Goal: Transaction & Acquisition: Download file/media

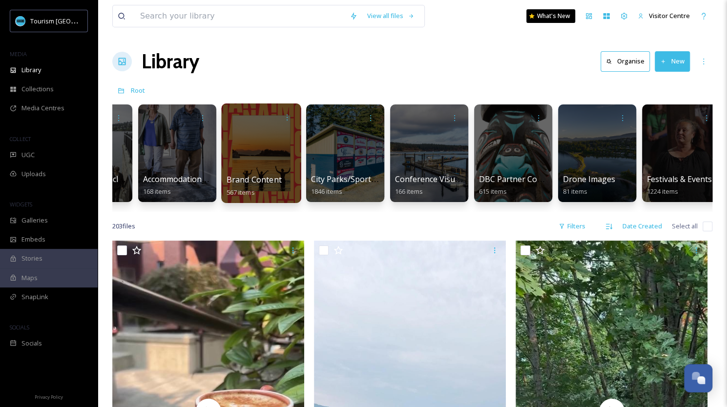
scroll to position [0, 62]
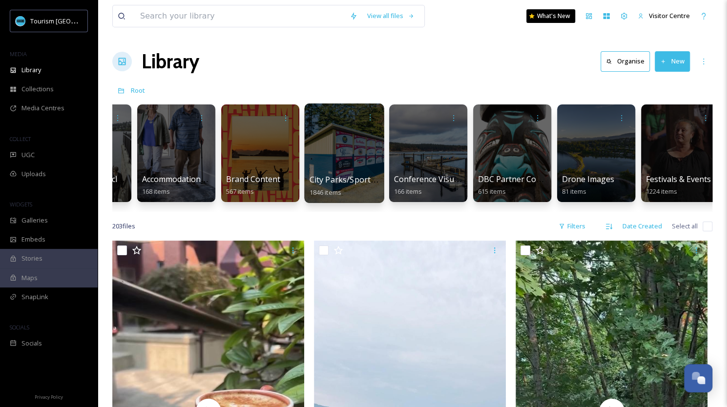
click at [355, 158] on div at bounding box center [344, 154] width 80 height 100
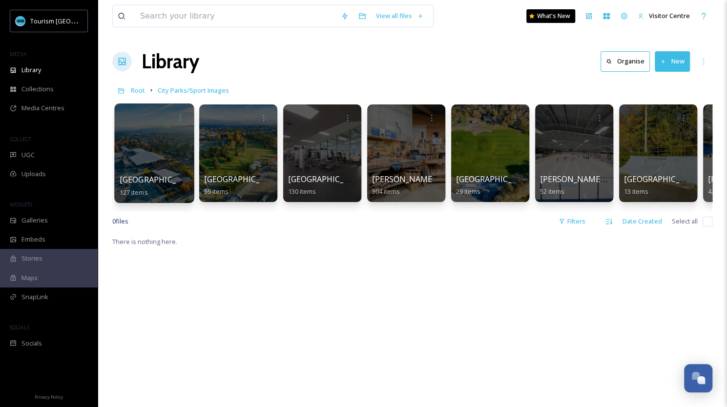
click at [167, 174] on div "[GEOGRAPHIC_DATA] 127 items" at bounding box center [155, 186] width 70 height 24
click at [157, 153] on div at bounding box center [154, 154] width 80 height 100
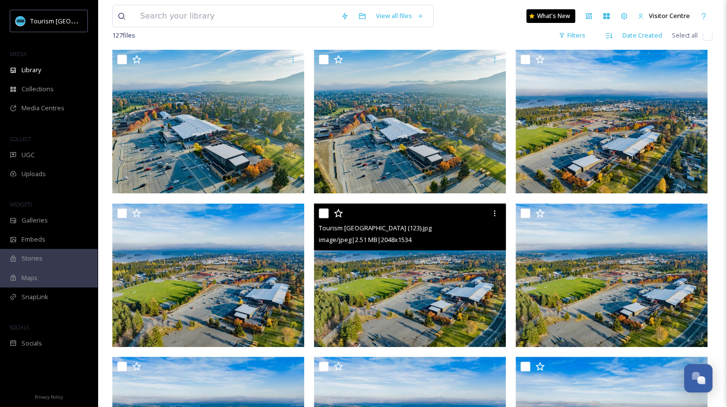
scroll to position [78, 0]
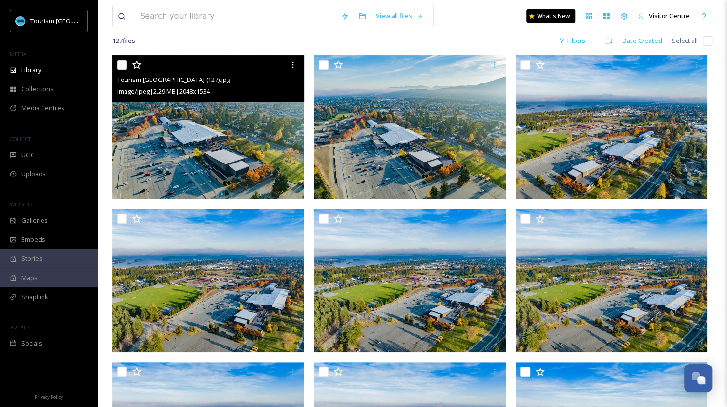
click at [183, 140] on img at bounding box center [208, 127] width 192 height 144
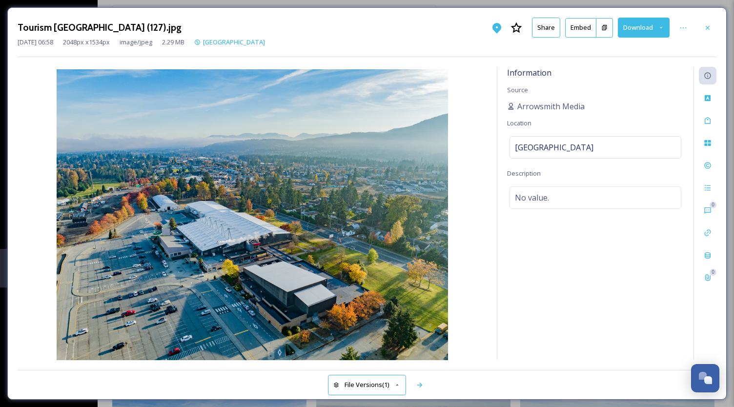
click at [641, 26] on button "Download" at bounding box center [644, 28] width 52 height 20
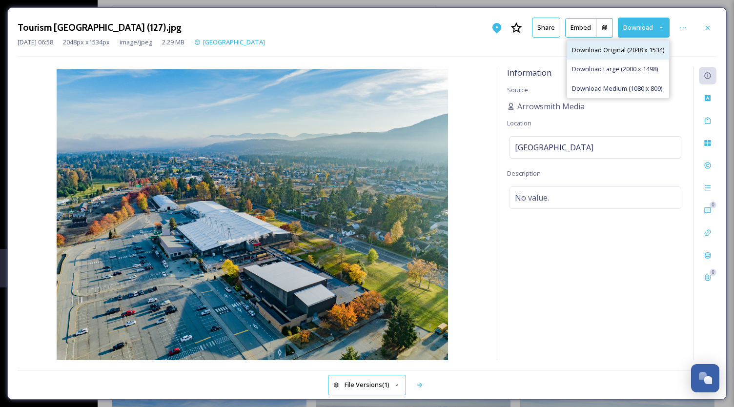
click at [607, 49] on span "Download Original (2048 x 1534)" at bounding box center [618, 49] width 92 height 9
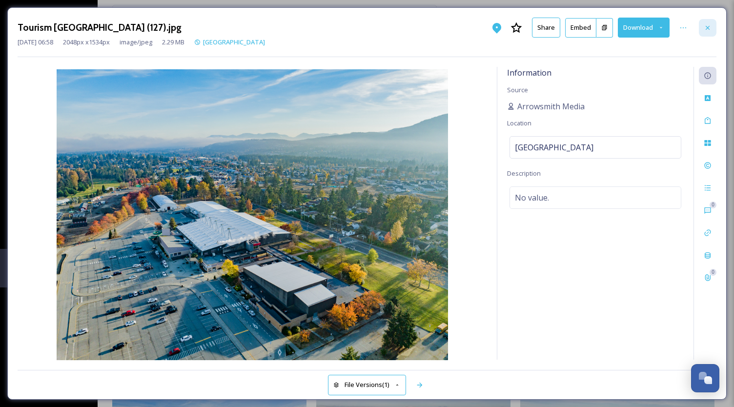
click at [703, 27] on div at bounding box center [708, 28] width 18 height 18
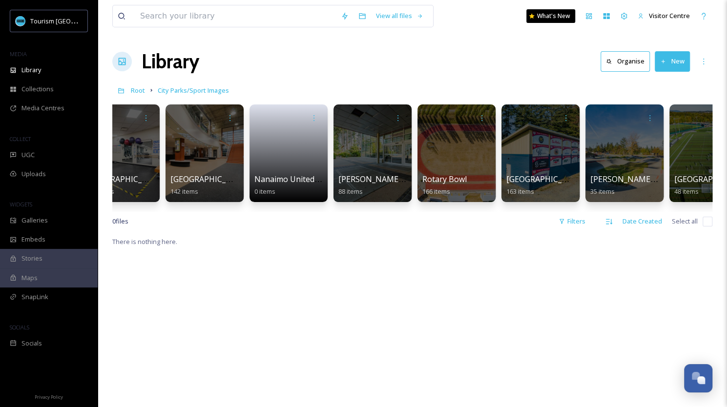
scroll to position [0, 1164]
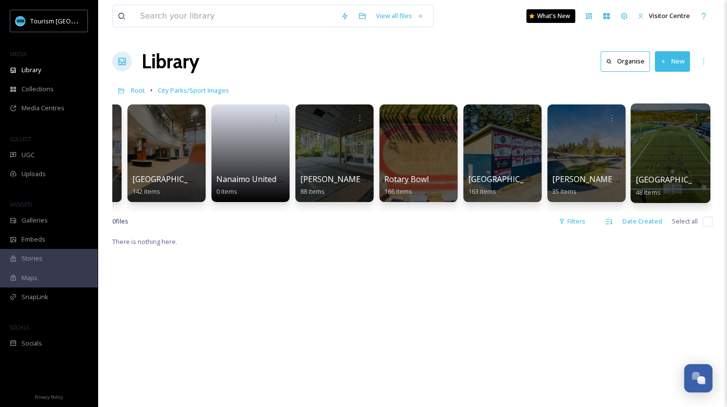
click at [669, 136] on div at bounding box center [670, 154] width 80 height 100
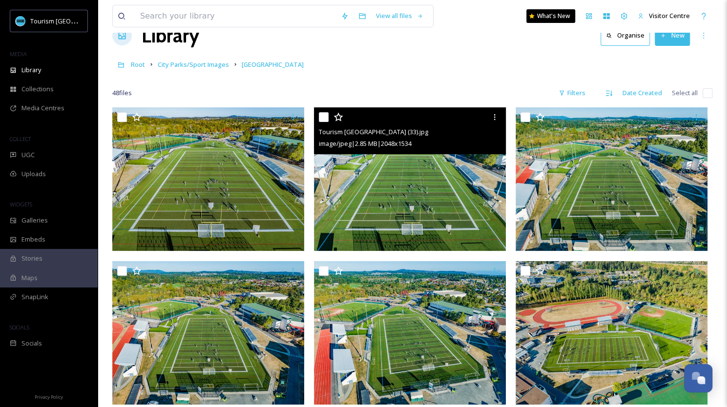
scroll to position [25, 0]
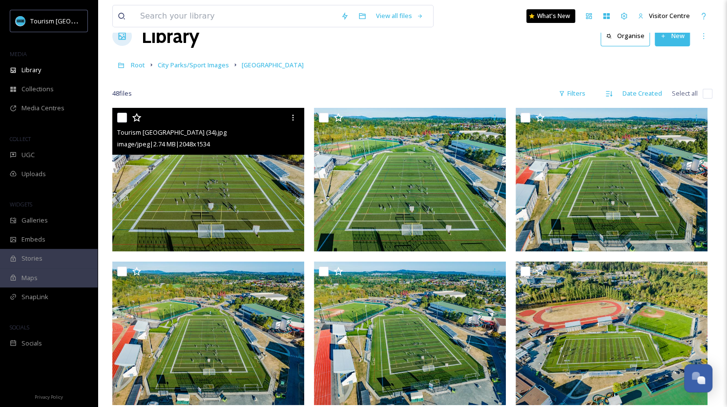
click at [273, 185] on img at bounding box center [208, 180] width 192 height 144
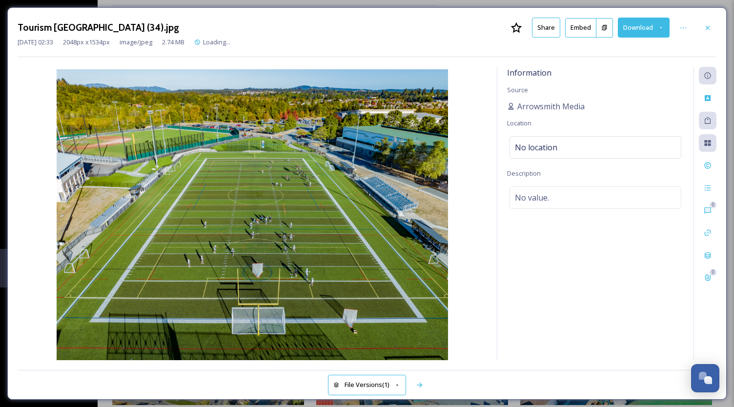
click at [630, 30] on button "Download" at bounding box center [644, 28] width 52 height 20
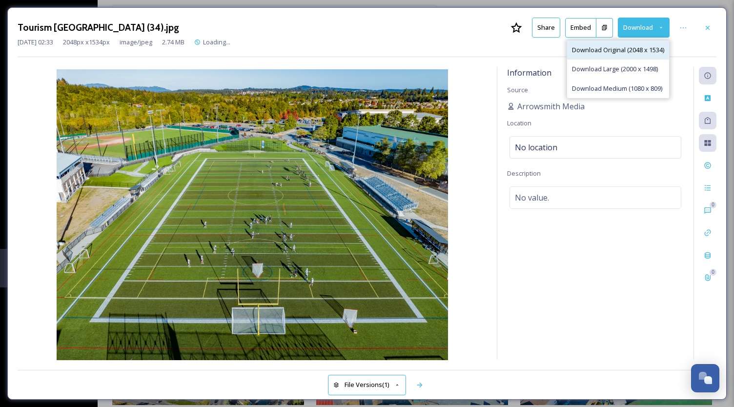
click at [621, 50] on span "Download Original (2048 x 1534)" at bounding box center [618, 49] width 92 height 9
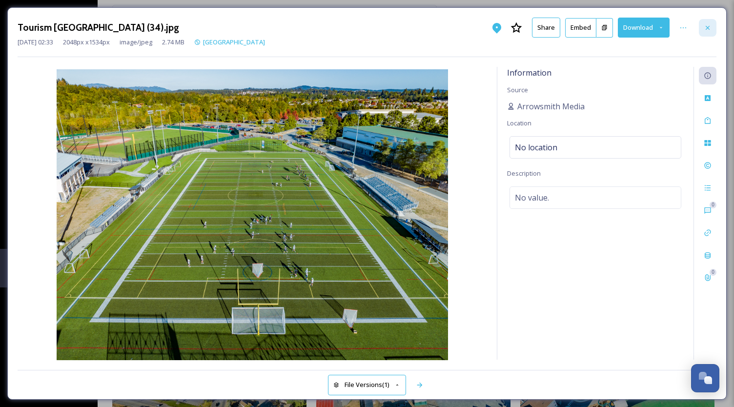
click at [703, 26] on div at bounding box center [708, 28] width 18 height 18
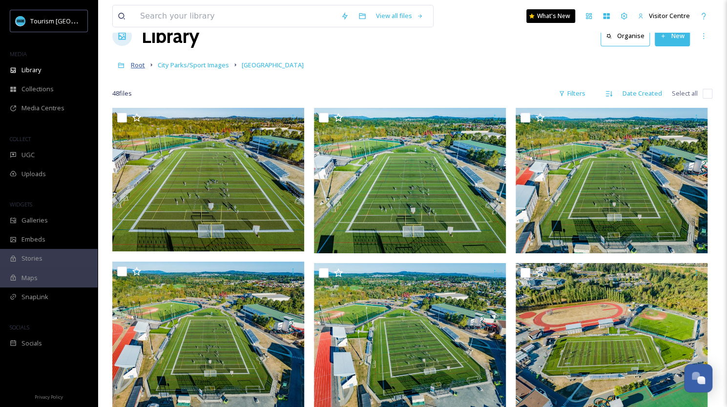
click at [140, 67] on span "Root" at bounding box center [138, 65] width 14 height 9
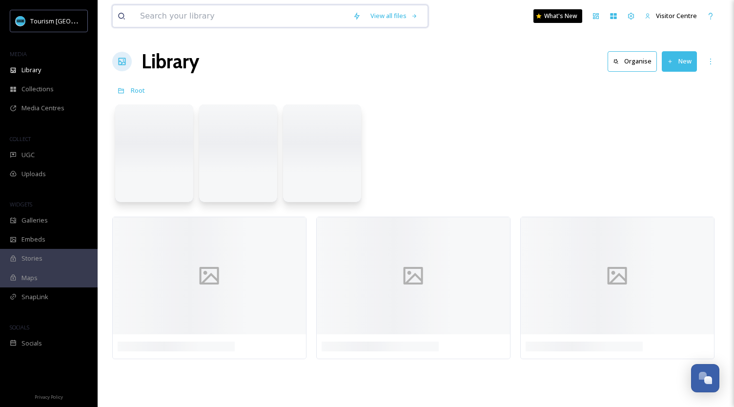
click at [193, 17] on input at bounding box center [241, 15] width 213 height 21
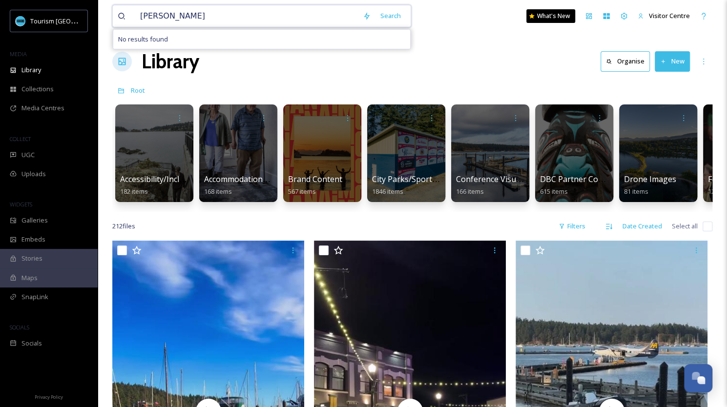
type input "lacrosse"
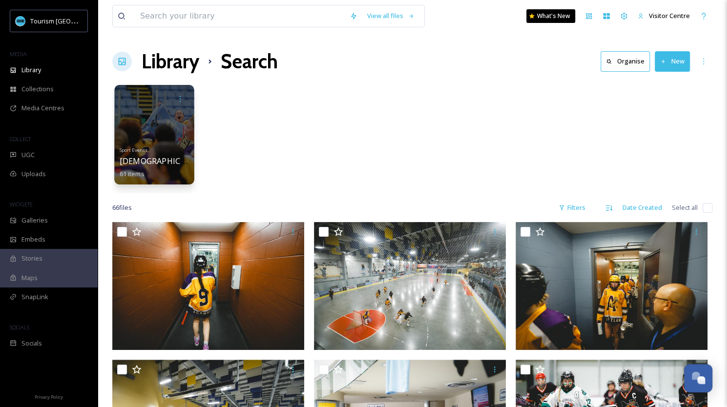
click at [135, 127] on div at bounding box center [154, 135] width 80 height 100
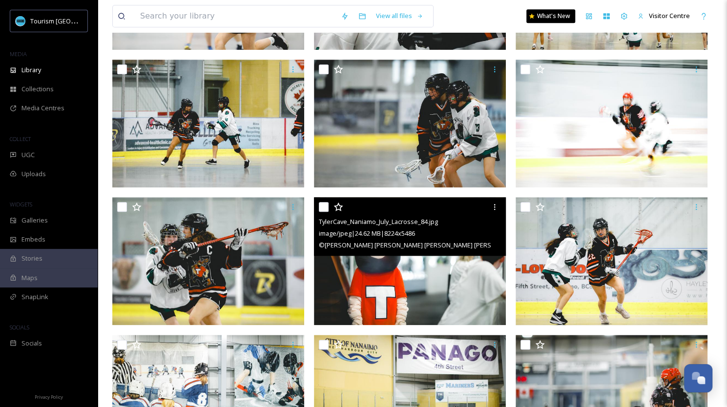
scroll to position [491, 0]
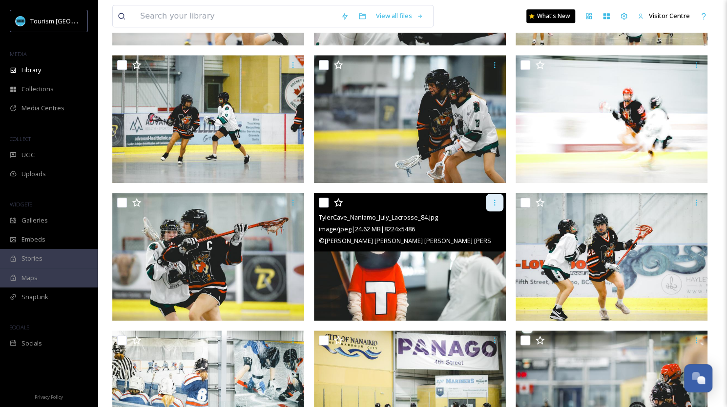
click at [498, 200] on icon at bounding box center [495, 203] width 8 height 8
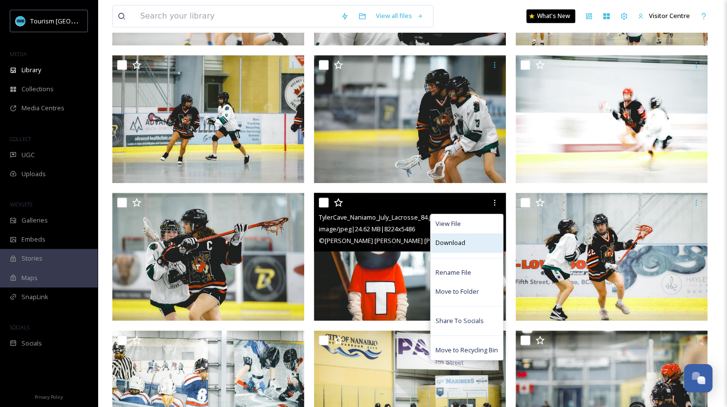
click at [448, 246] on span "Download" at bounding box center [451, 242] width 30 height 9
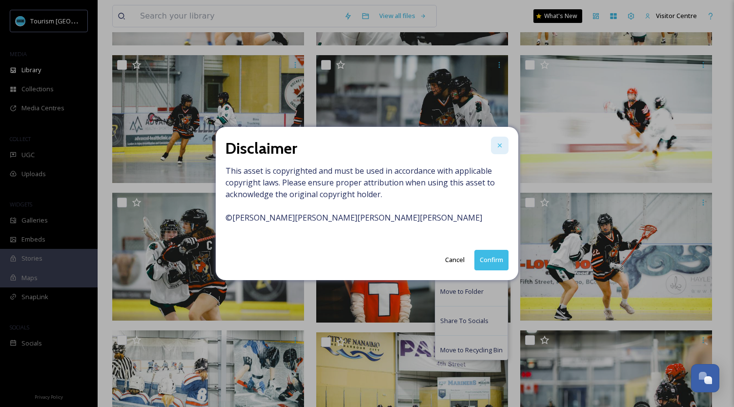
click at [499, 146] on icon at bounding box center [500, 146] width 4 height 4
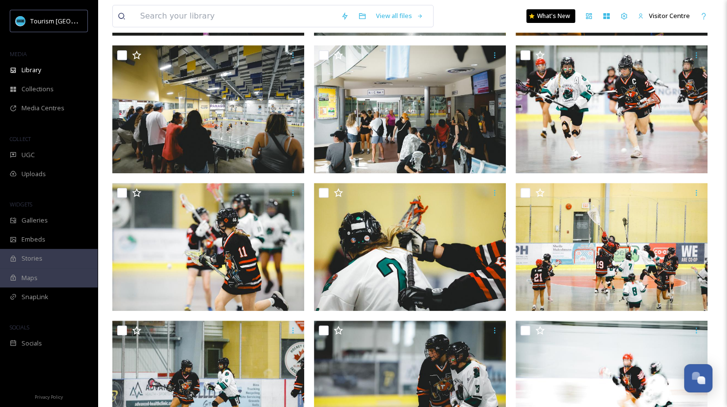
scroll to position [0, 0]
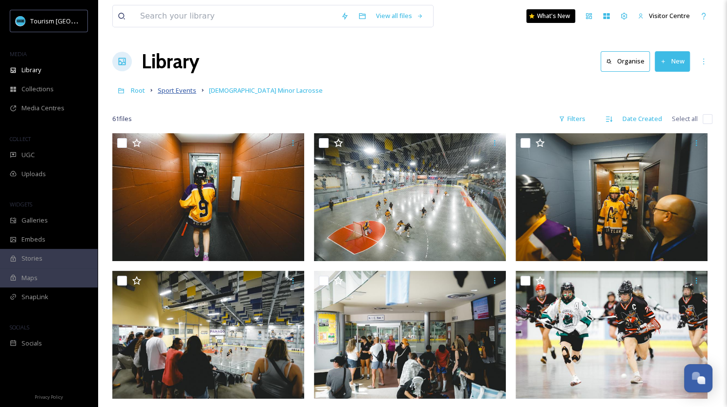
click at [179, 91] on span "Sport Events" at bounding box center [177, 90] width 39 height 9
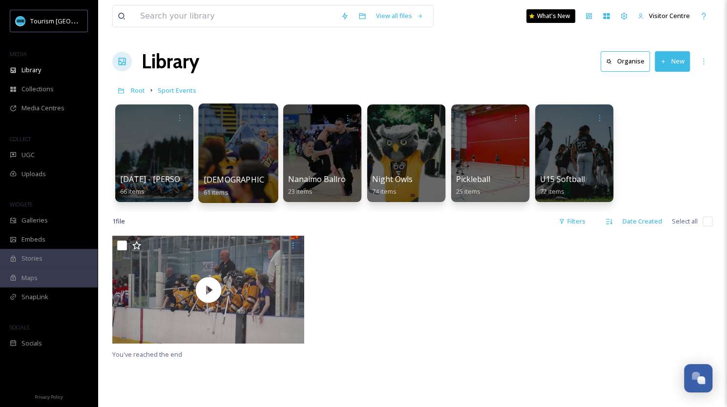
click at [246, 156] on div at bounding box center [238, 154] width 80 height 100
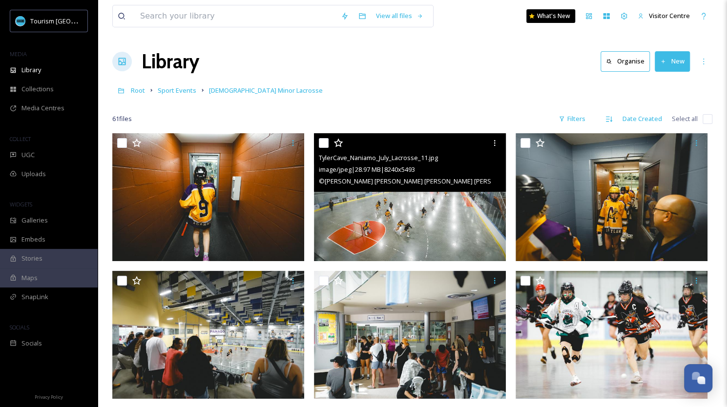
click at [446, 228] on img at bounding box center [410, 197] width 192 height 128
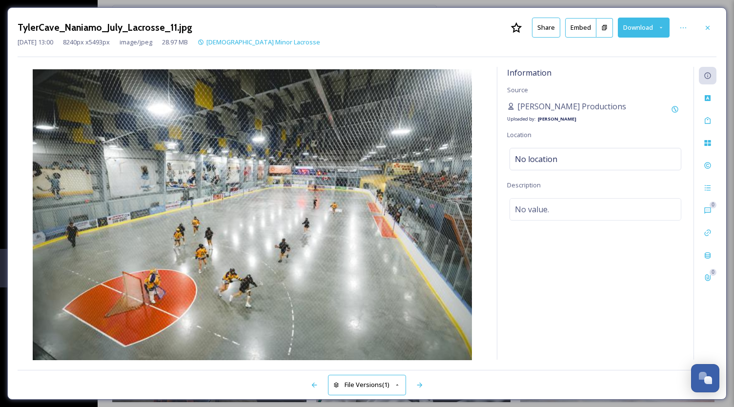
click at [643, 22] on button "Download" at bounding box center [644, 28] width 52 height 20
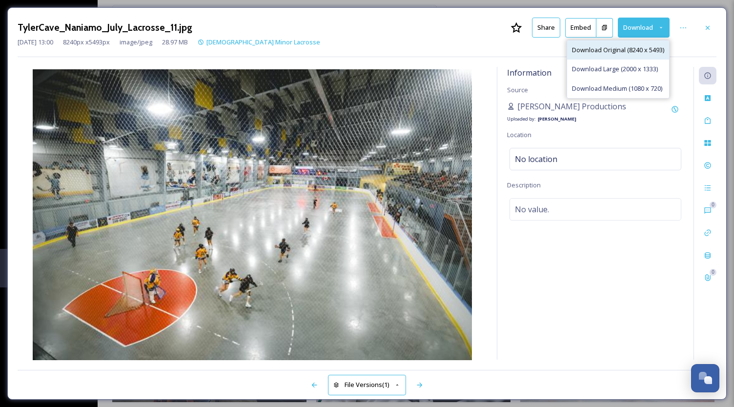
click at [629, 49] on span "Download Original (8240 x 5493)" at bounding box center [618, 49] width 92 height 9
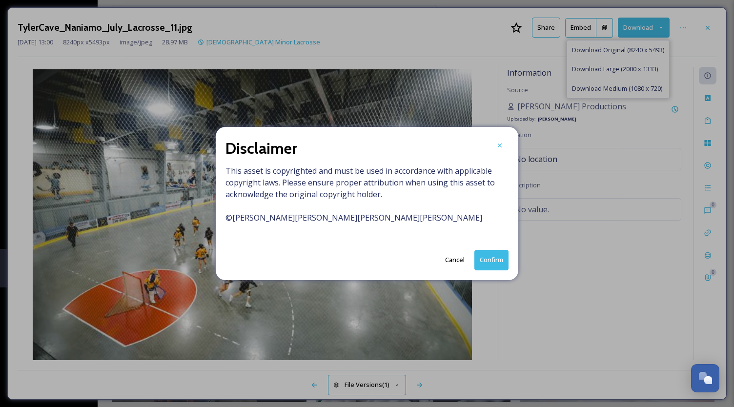
click at [489, 261] on button "Confirm" at bounding box center [492, 260] width 34 height 20
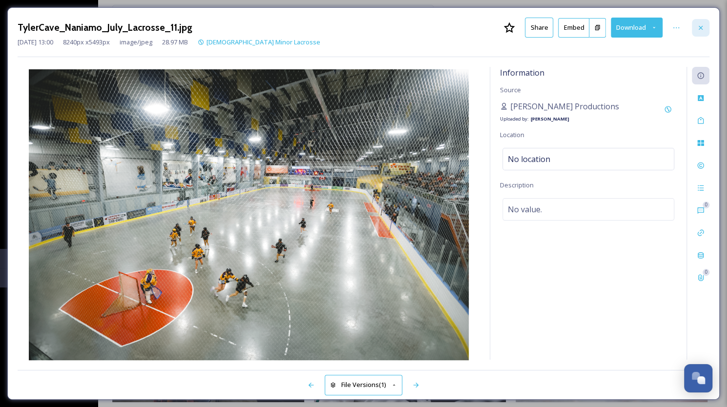
click at [705, 30] on div at bounding box center [701, 28] width 18 height 18
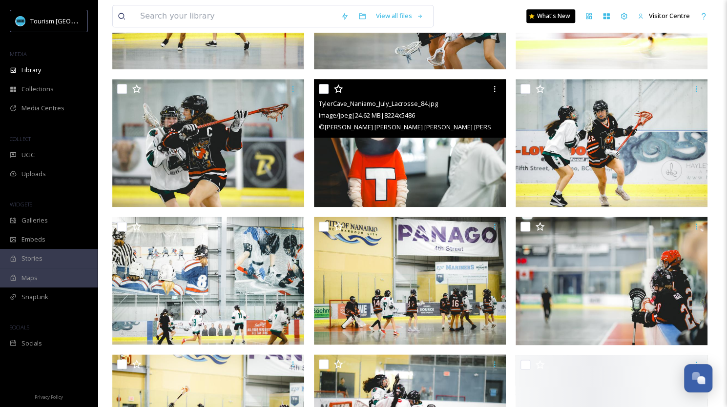
scroll to position [605, 0]
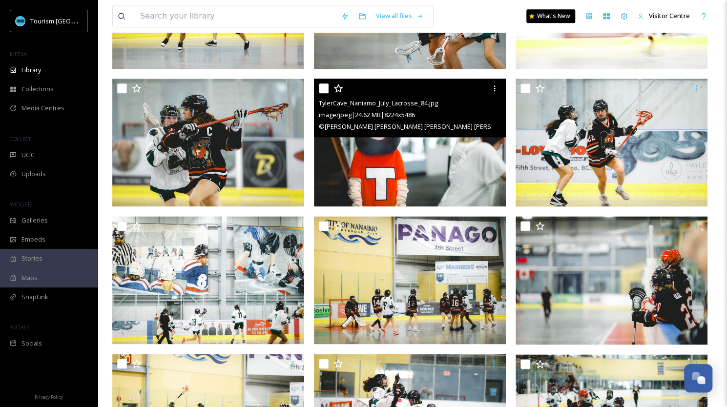
click at [438, 165] on img at bounding box center [410, 143] width 192 height 128
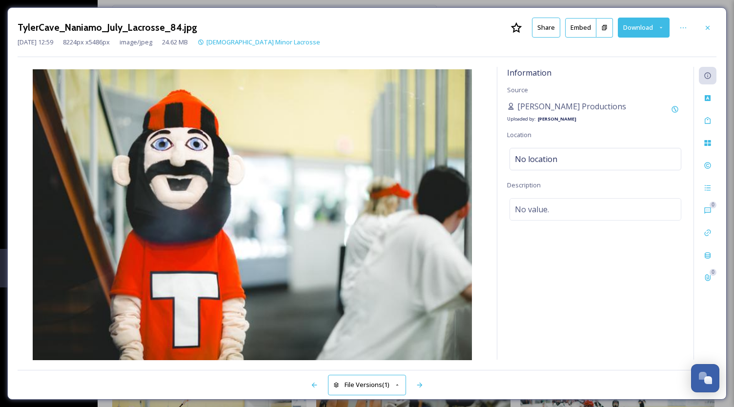
click at [638, 25] on button "Download" at bounding box center [644, 28] width 52 height 20
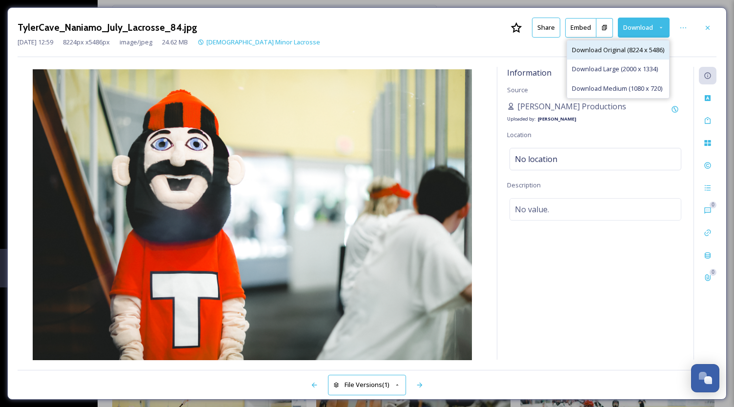
click at [588, 52] on span "Download Original (8224 x 5486)" at bounding box center [618, 49] width 92 height 9
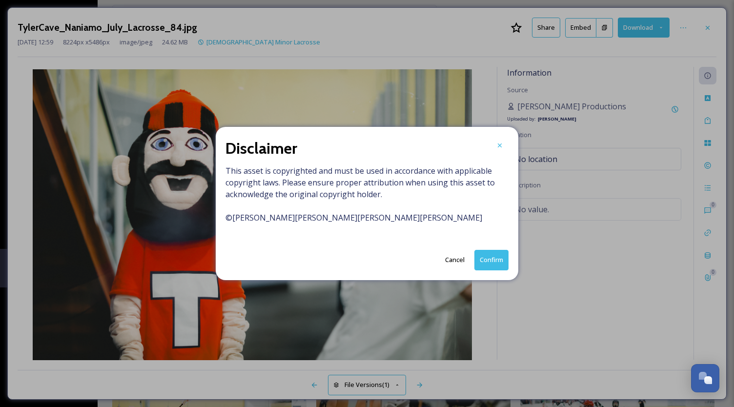
click at [500, 261] on button "Confirm" at bounding box center [492, 260] width 34 height 20
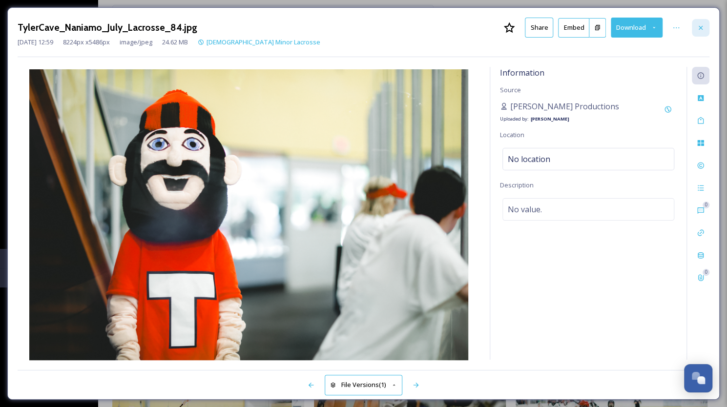
click at [701, 34] on div at bounding box center [701, 28] width 18 height 18
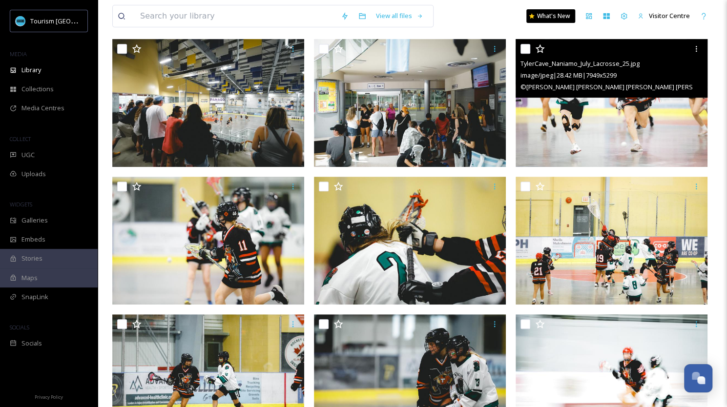
scroll to position [232, 0]
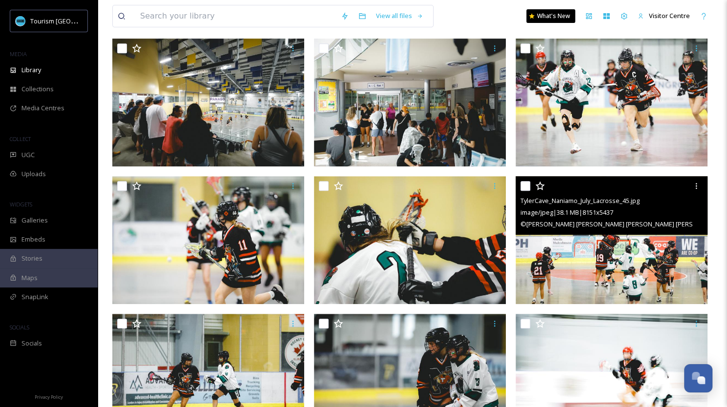
click at [296, 343] on div at bounding box center [208, 378] width 192 height 128
